Goal: Book appointment/travel/reservation

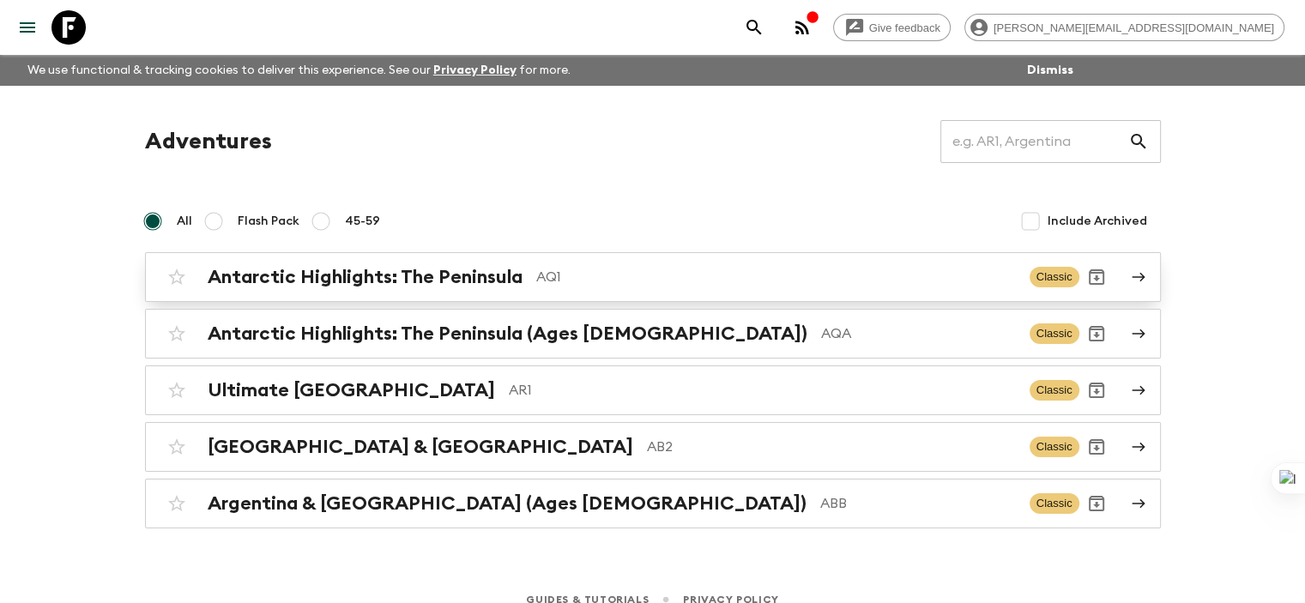
click at [290, 283] on h2 "Antarctic Highlights: The Peninsula" at bounding box center [365, 277] width 315 height 22
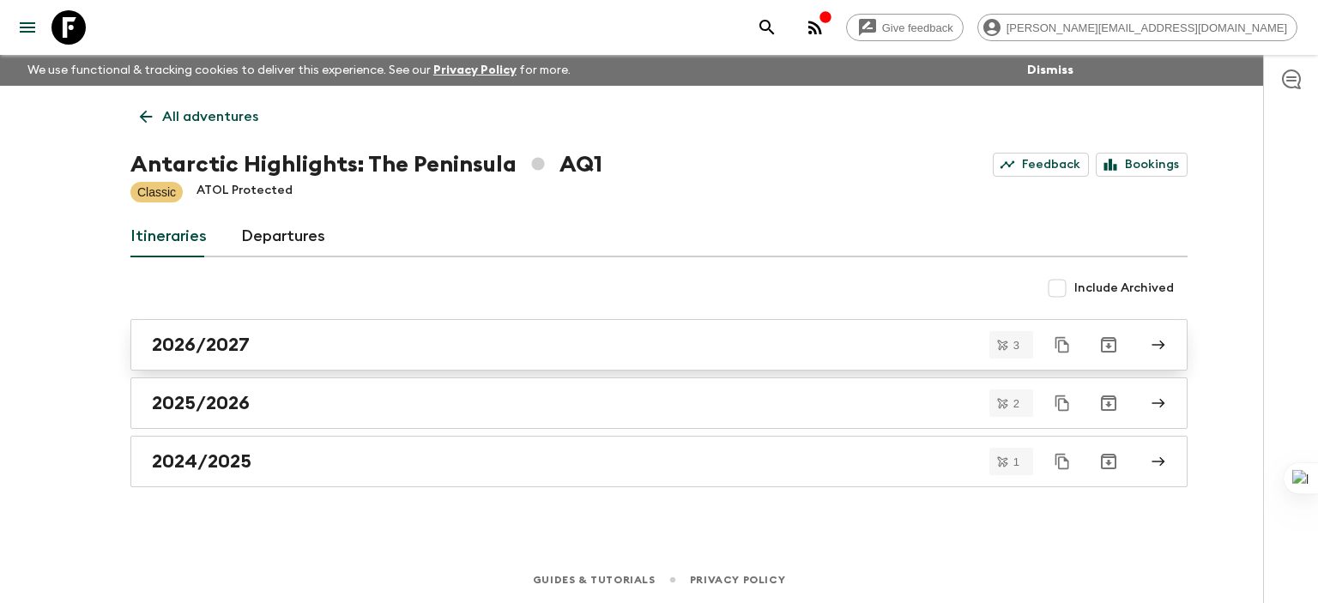
click at [206, 342] on h2 "2026/2027" at bounding box center [201, 345] width 98 height 22
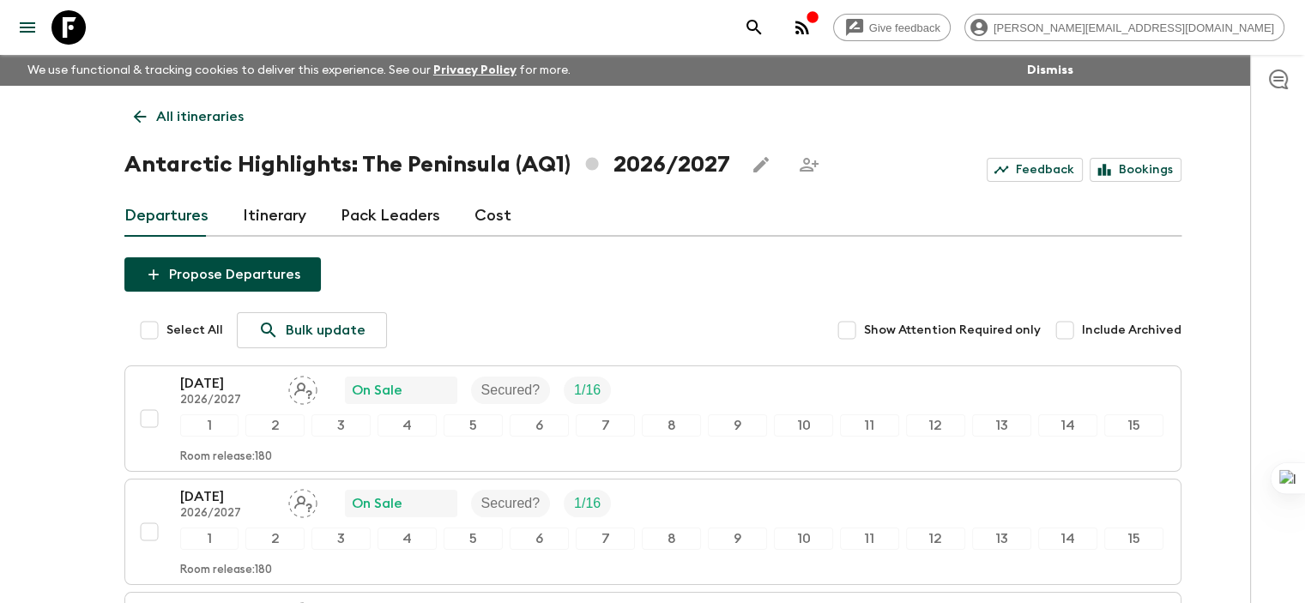
click at [147, 116] on icon at bounding box center [139, 116] width 19 height 19
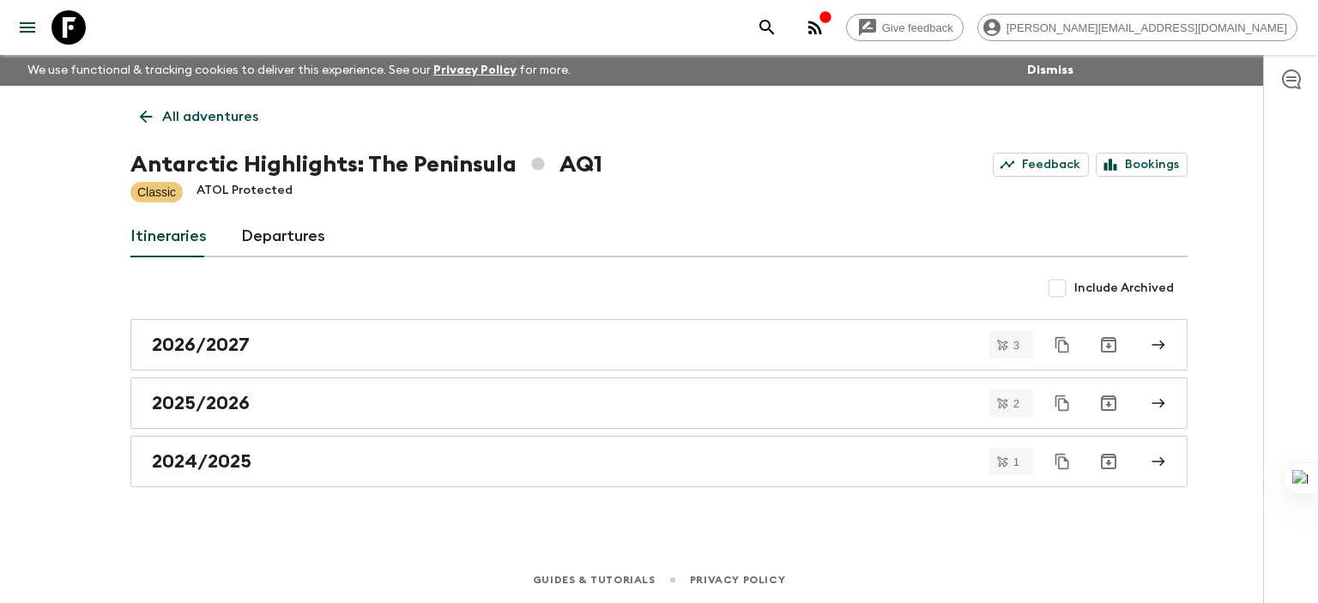
click at [158, 108] on link "All adventures" at bounding box center [198, 117] width 137 height 34
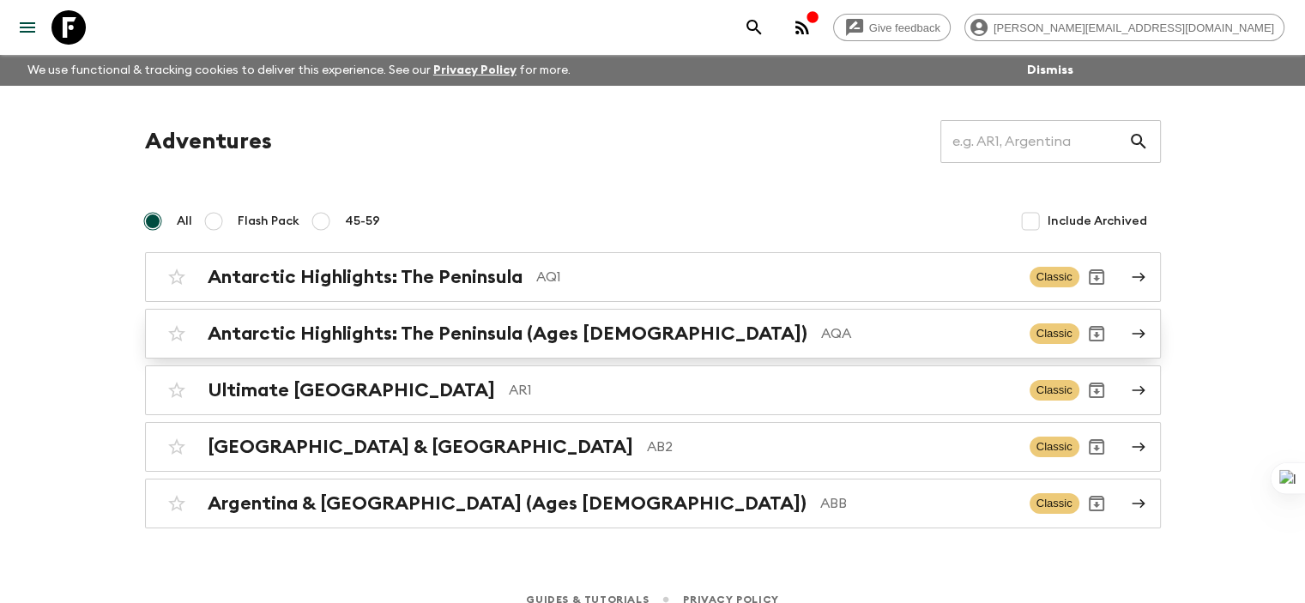
click at [309, 325] on h2 "Antarctic Highlights: The Peninsula (Ages [DEMOGRAPHIC_DATA])" at bounding box center [508, 334] width 600 height 22
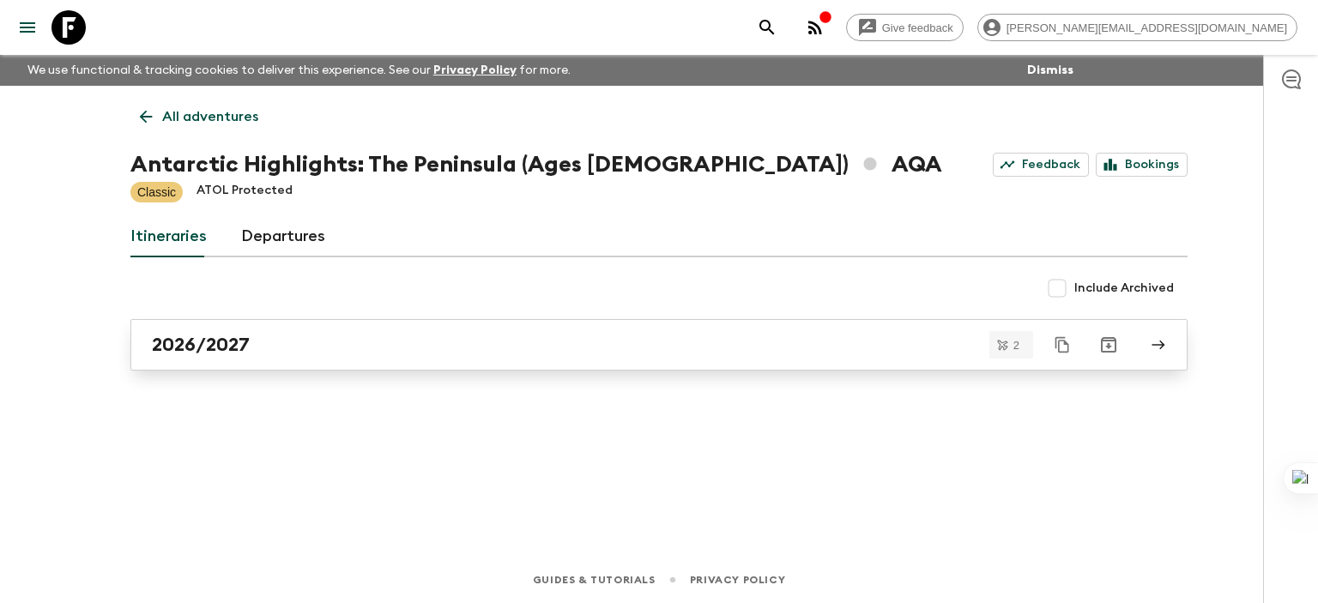
click at [180, 346] on h2 "2026/2027" at bounding box center [201, 345] width 98 height 22
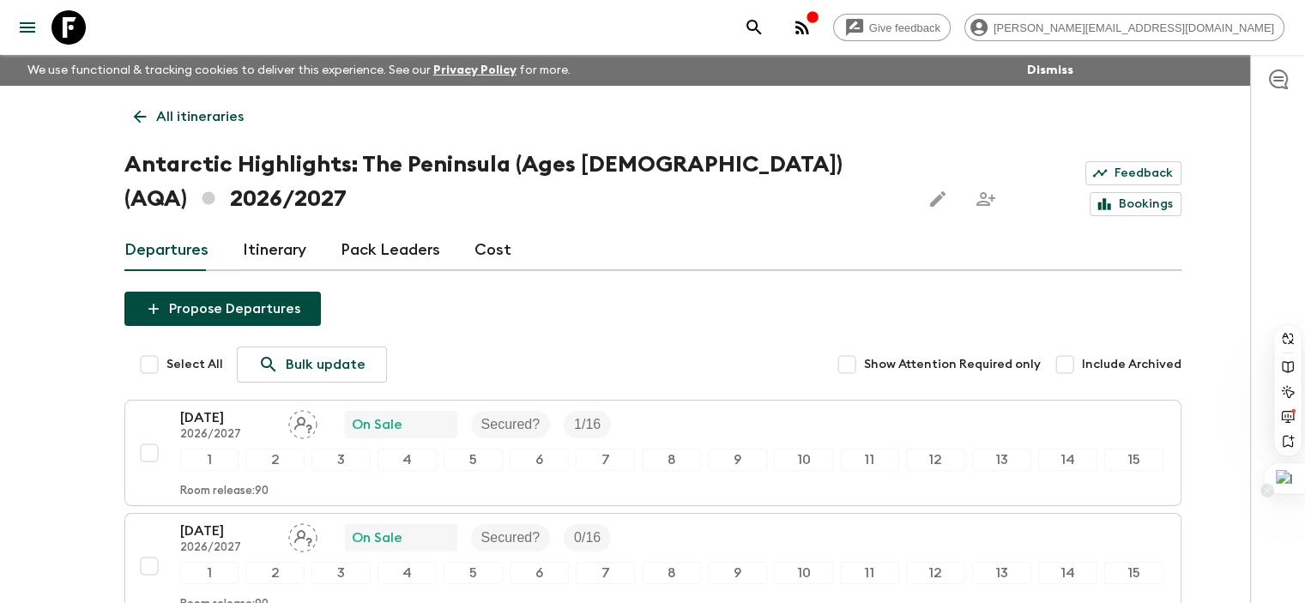
click at [1292, 467] on div at bounding box center [1284, 478] width 41 height 31
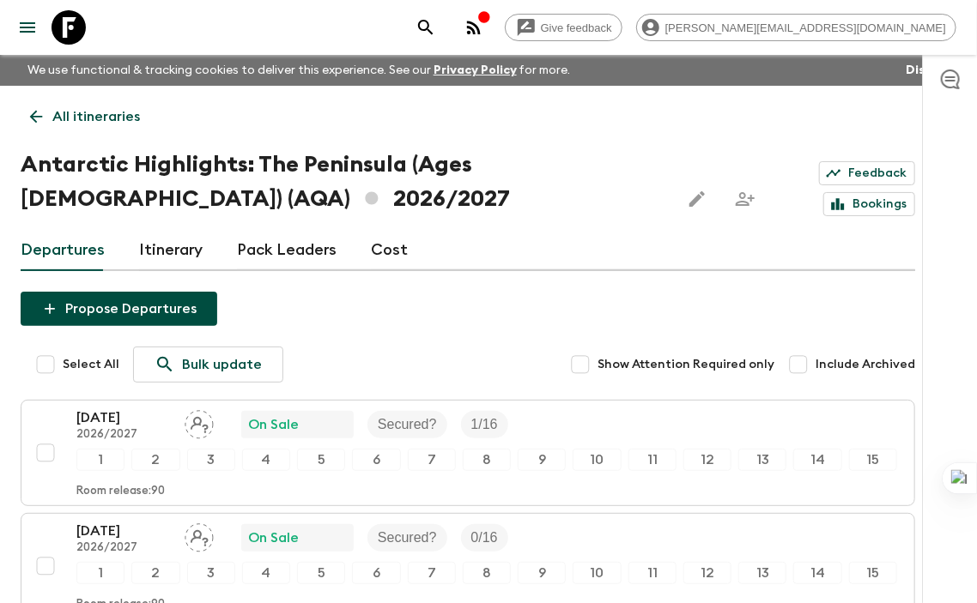
click at [48, 107] on link "All itineraries" at bounding box center [85, 117] width 129 height 34
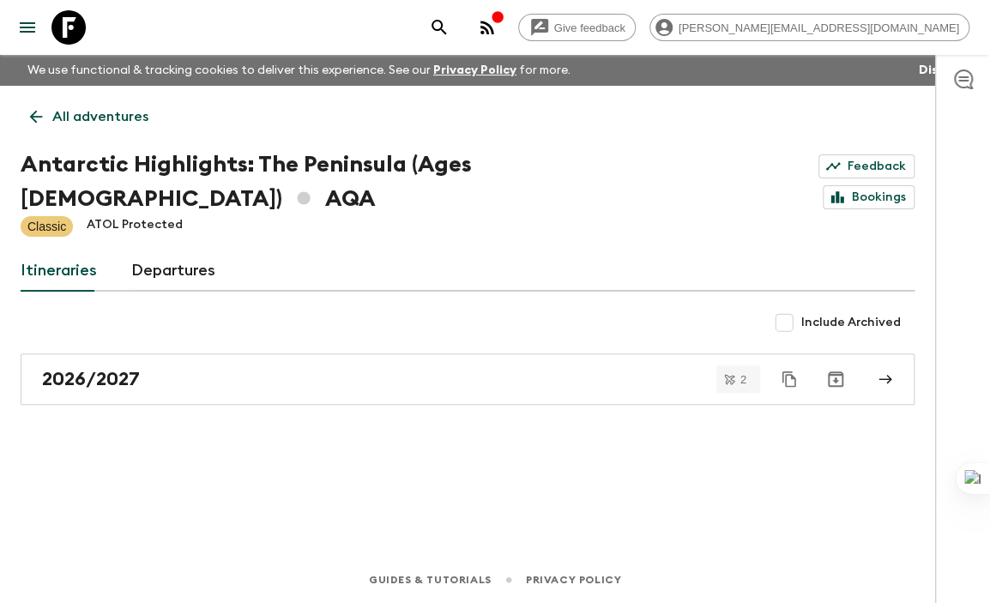
click at [75, 118] on p "All adventures" at bounding box center [100, 116] width 96 height 21
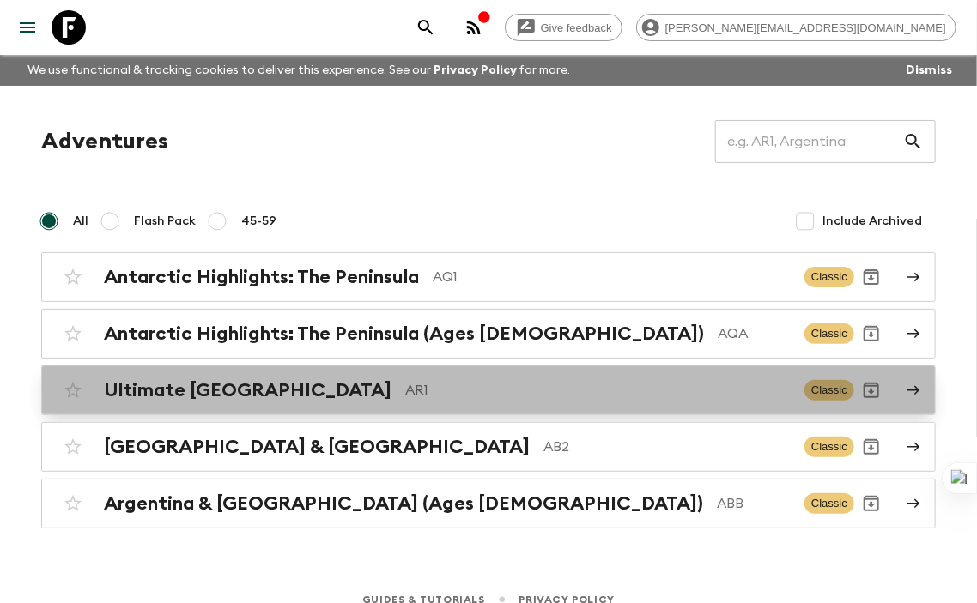
click at [209, 384] on h2 "Ultimate [GEOGRAPHIC_DATA]" at bounding box center [247, 390] width 287 height 22
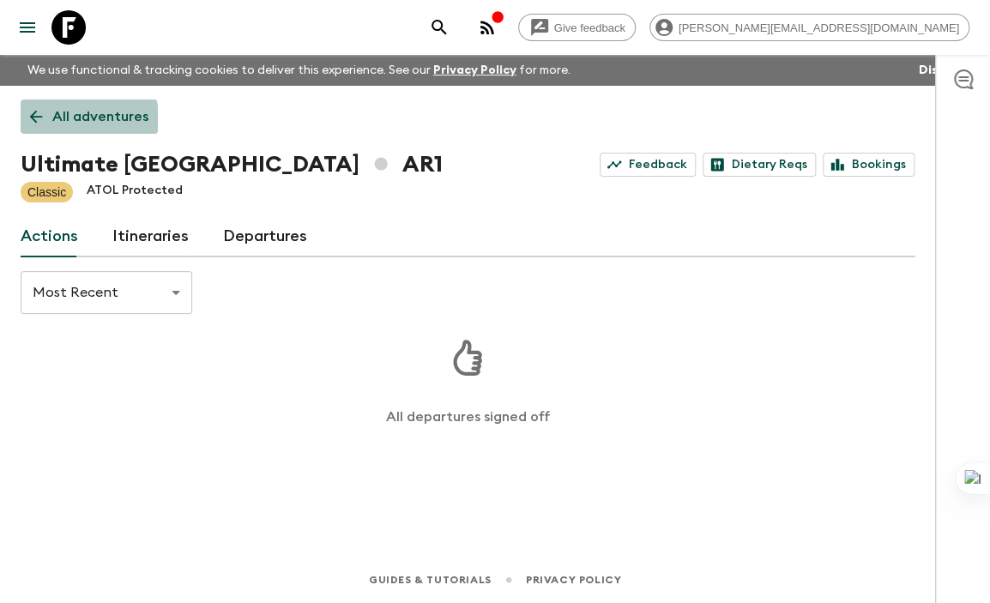
click at [44, 126] on link "All adventures" at bounding box center [89, 117] width 137 height 34
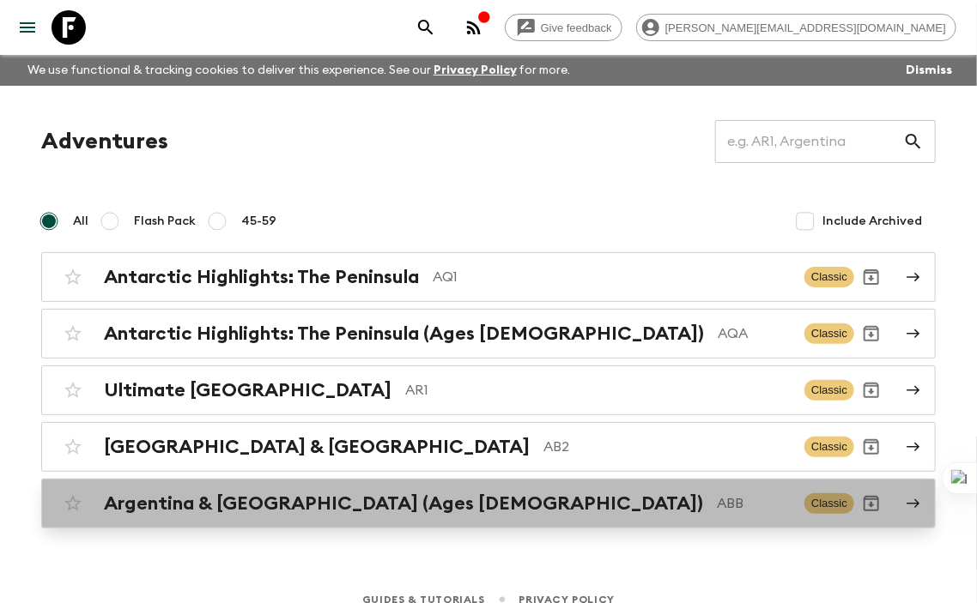
click at [245, 507] on h2 "Argentina & [GEOGRAPHIC_DATA] (Ages [DEMOGRAPHIC_DATA])" at bounding box center [403, 504] width 599 height 22
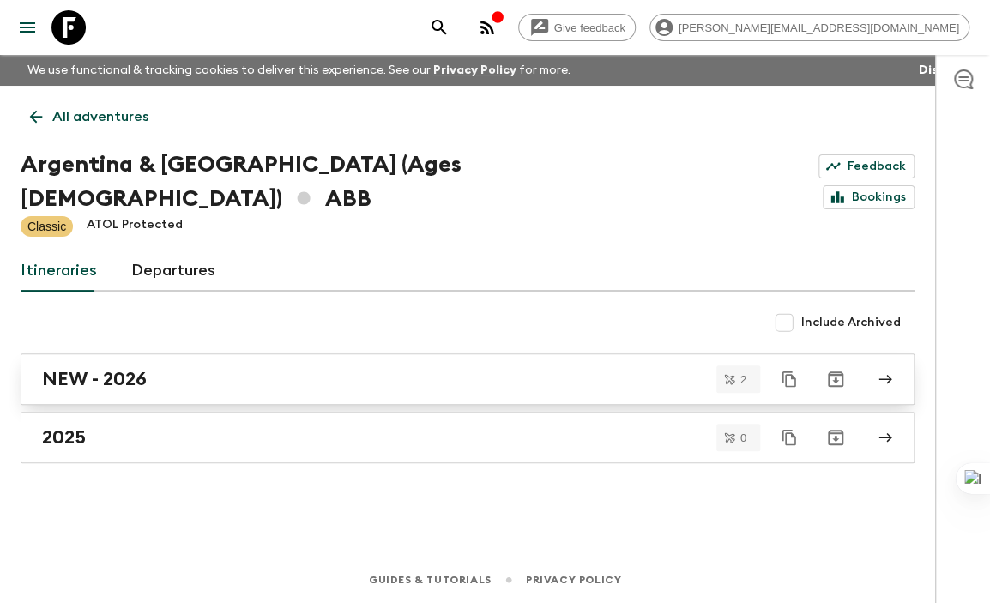
click at [83, 368] on h2 "NEW - 2026" at bounding box center [94, 379] width 105 height 22
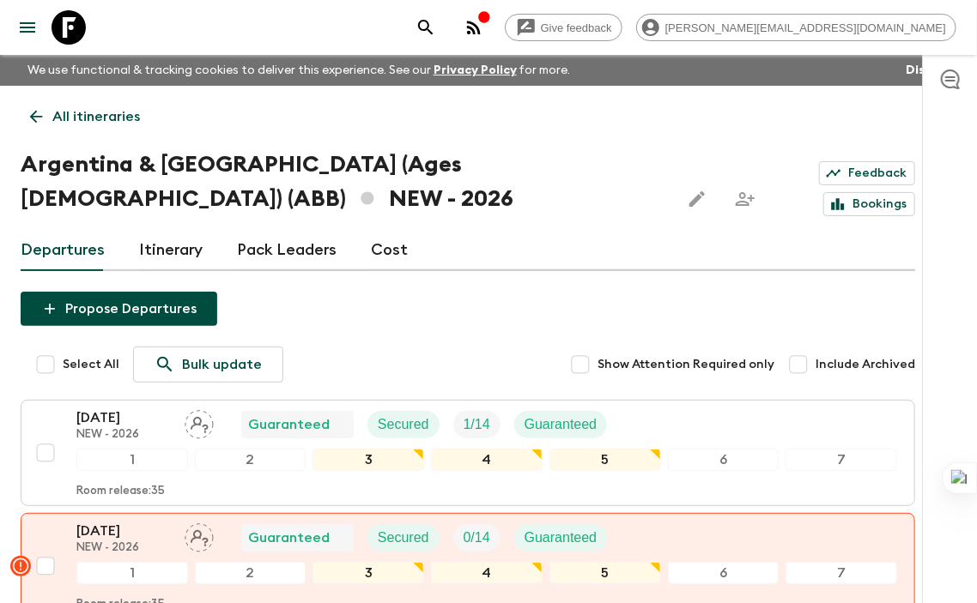
click at [36, 116] on icon at bounding box center [36, 116] width 19 height 19
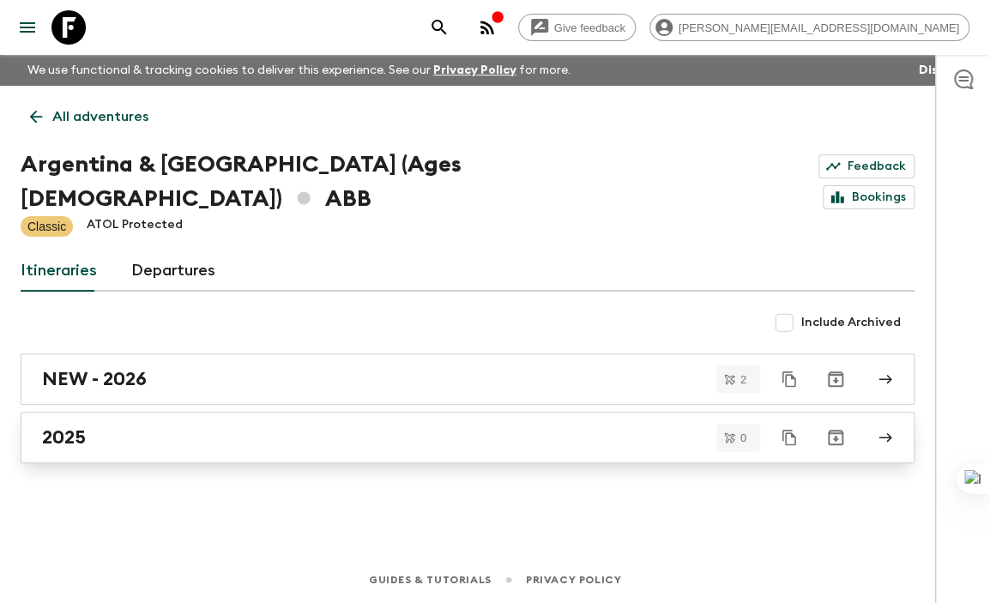
click at [82, 427] on h2 "2025" at bounding box center [64, 438] width 44 height 22
